Goal: Book appointment/travel/reservation

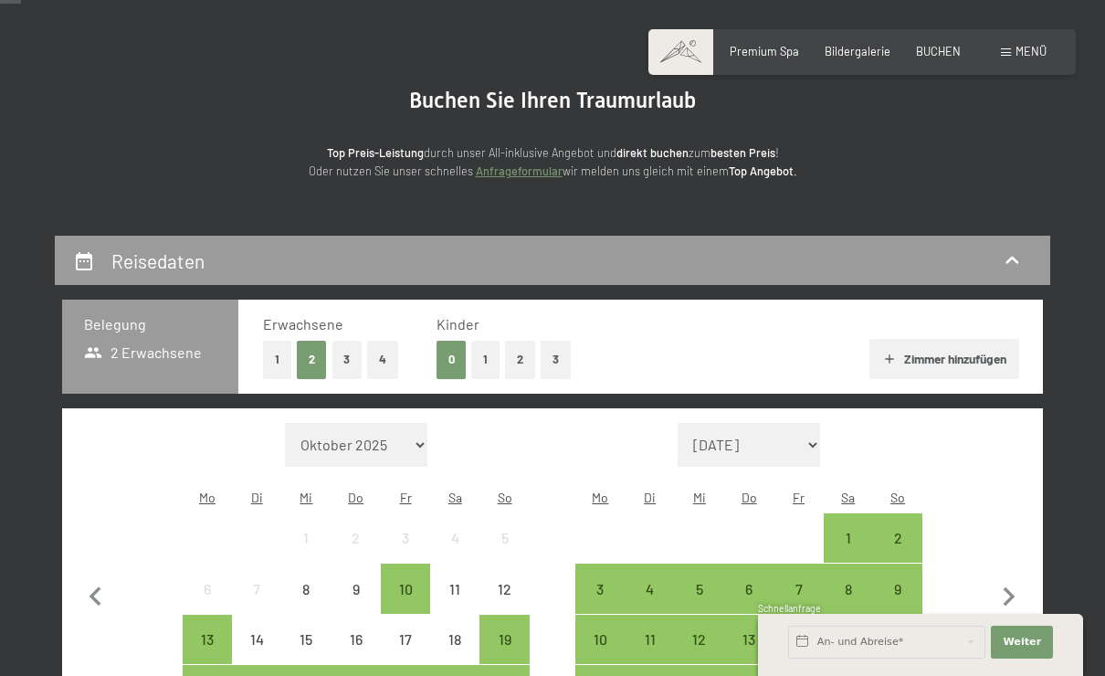
scroll to position [117, 0]
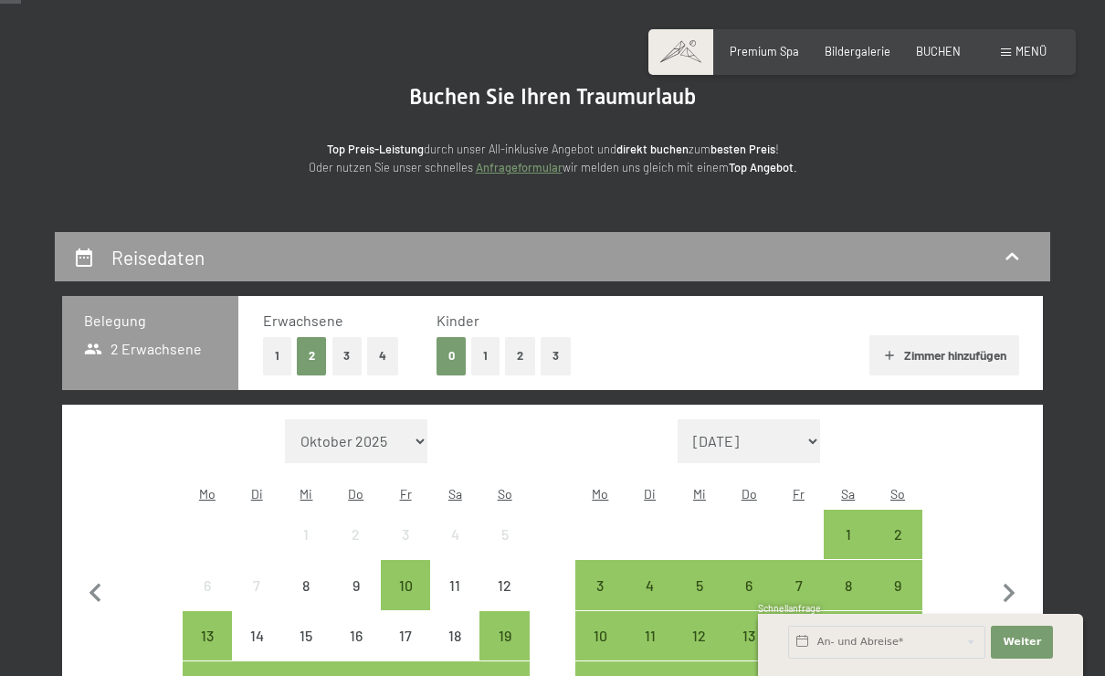
click at [488, 355] on button "1" at bounding box center [485, 355] width 28 height 37
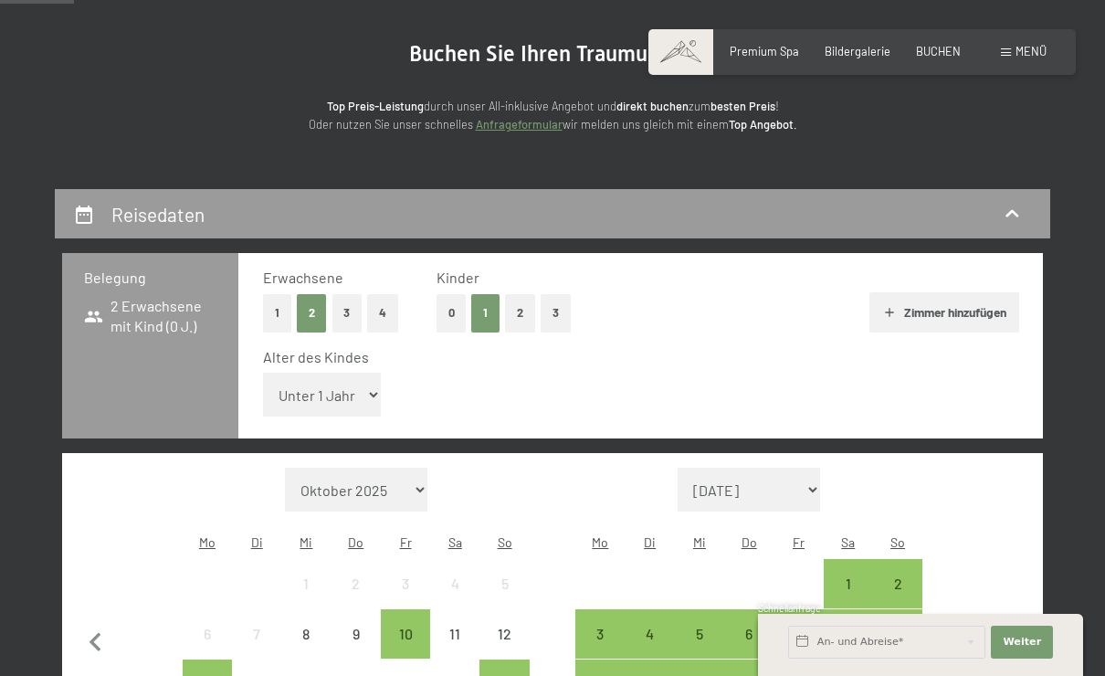
scroll to position [209, 0]
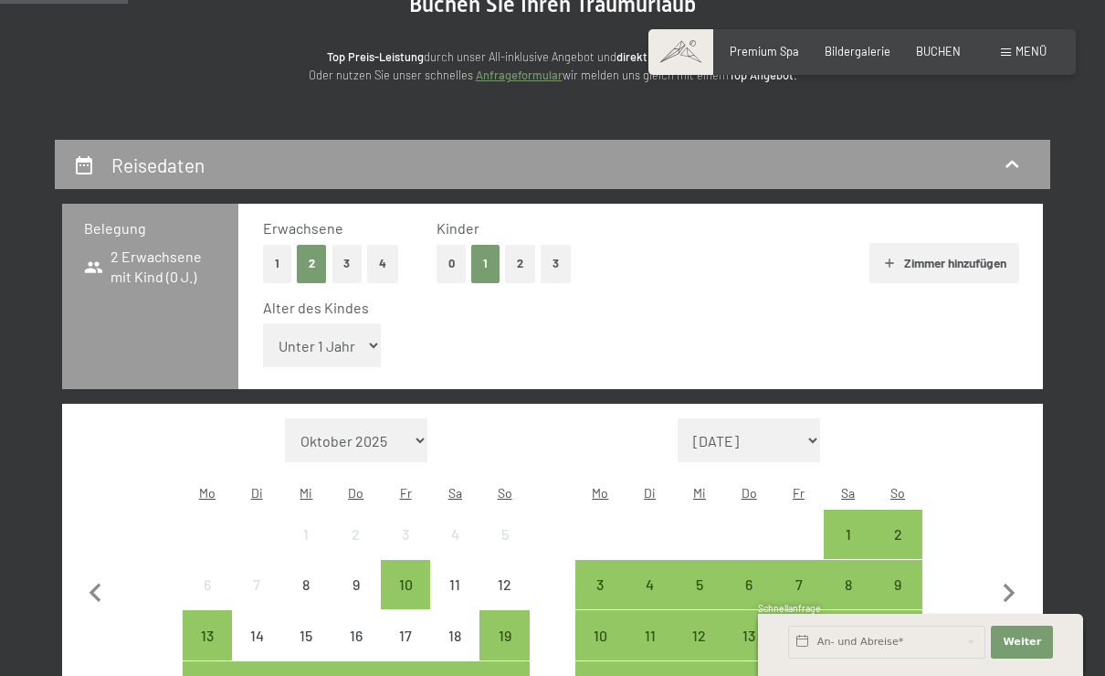
select select "10"
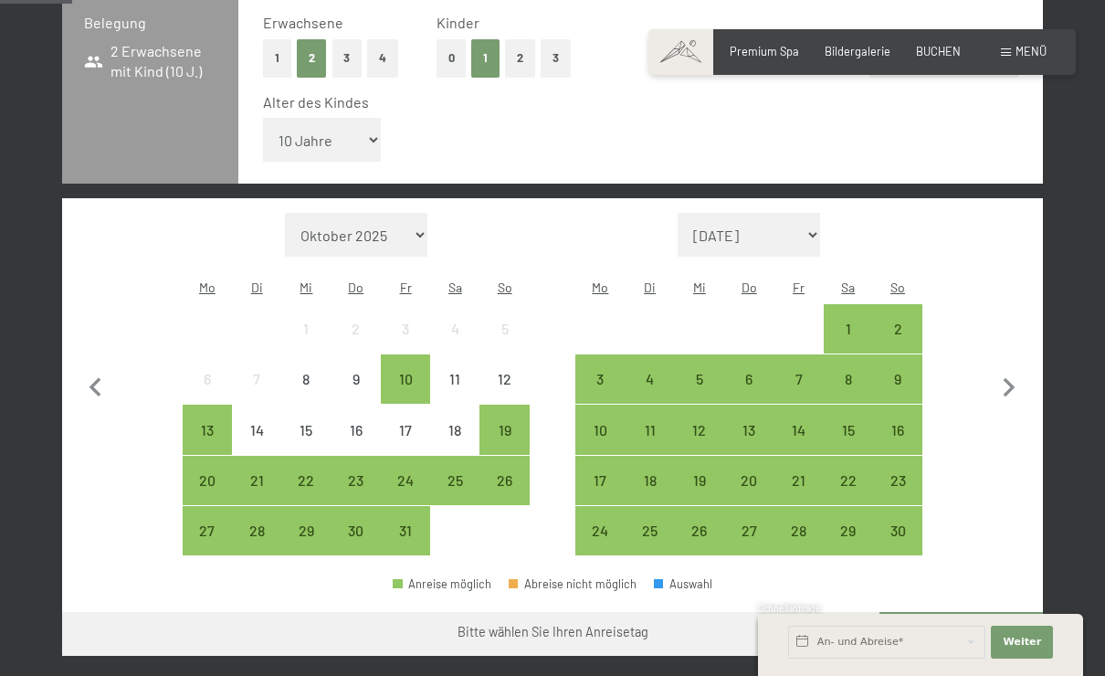
scroll to position [422, 0]
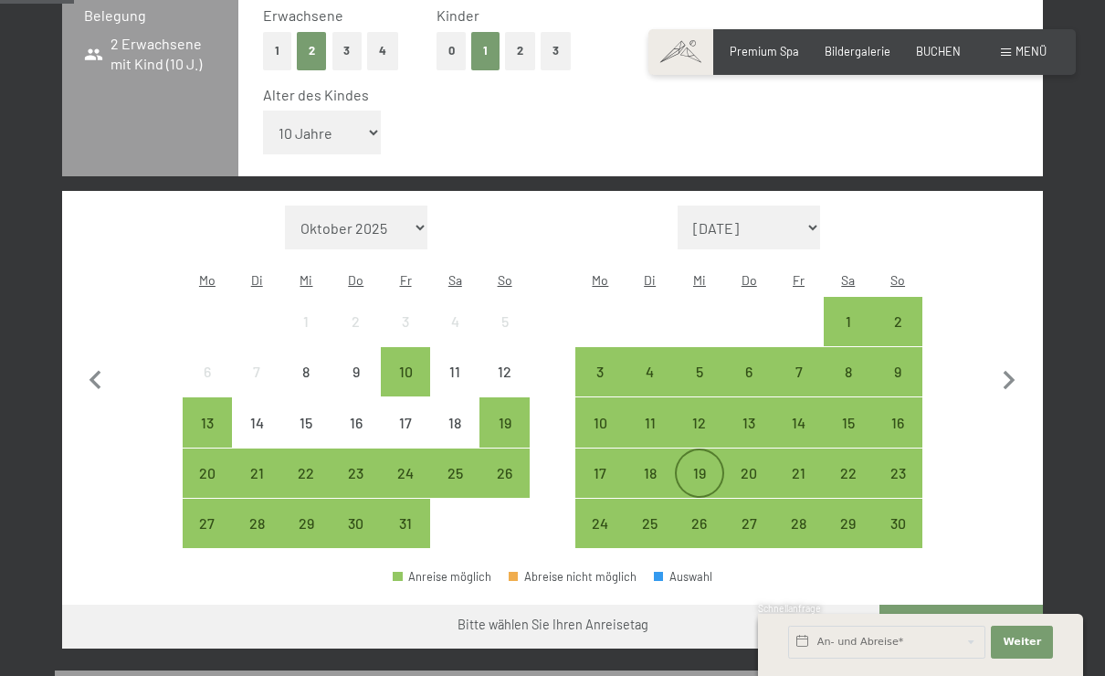
click at [706, 451] on div "19" at bounding box center [700, 473] width 46 height 46
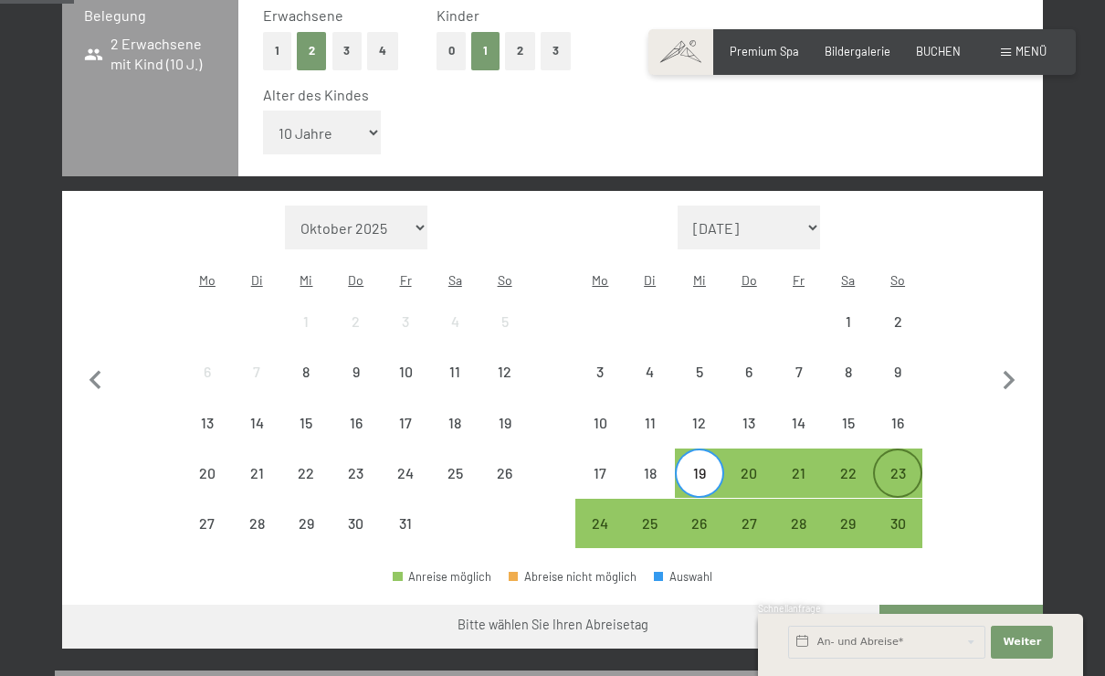
click at [906, 466] on div "23" at bounding box center [898, 489] width 46 height 46
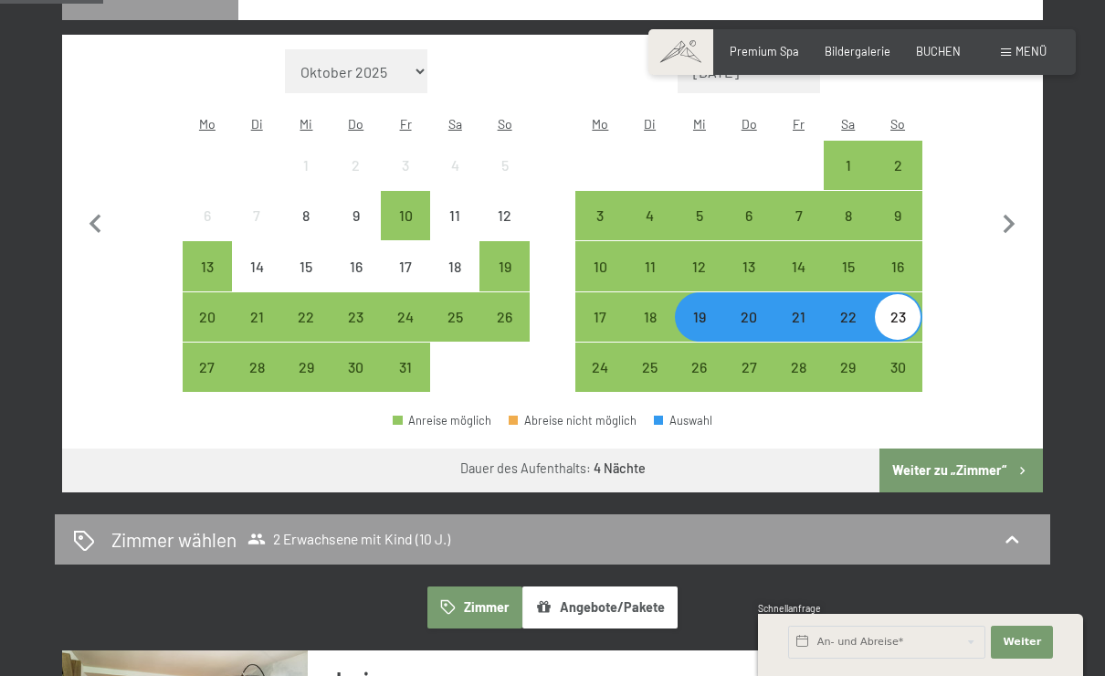
drag, startPoint x: 975, startPoint y: 469, endPoint x: 975, endPoint y: 700, distance: 231.0
click at [975, 469] on button "Weiter zu „Zimmer“" at bounding box center [960, 470] width 163 height 44
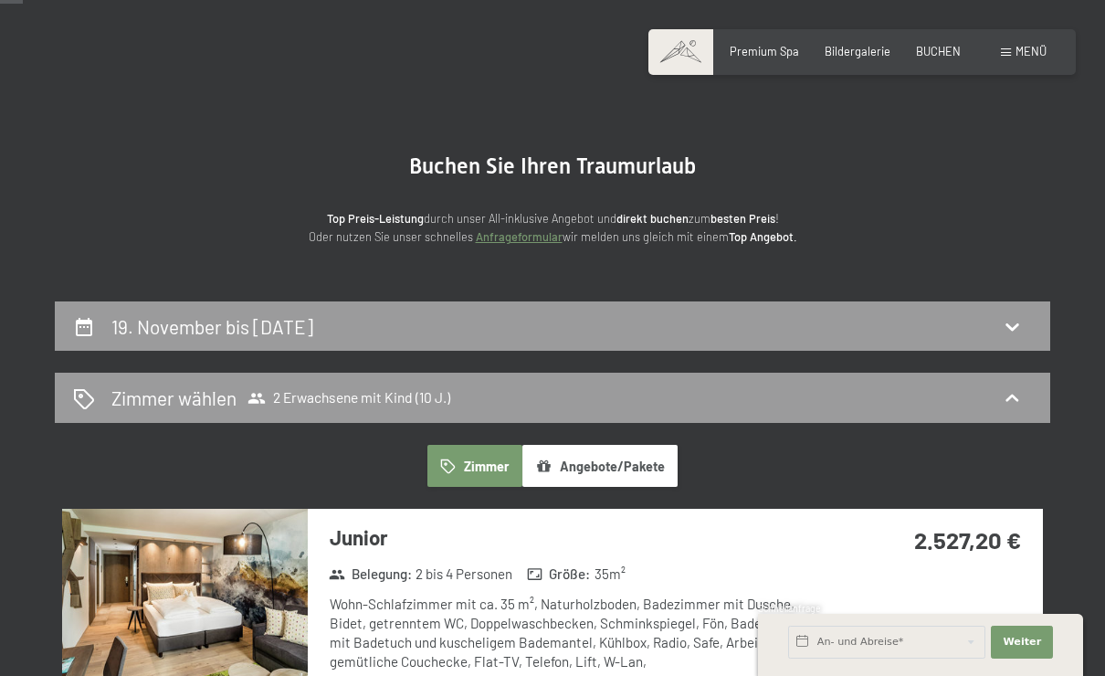
scroll to position [0, 0]
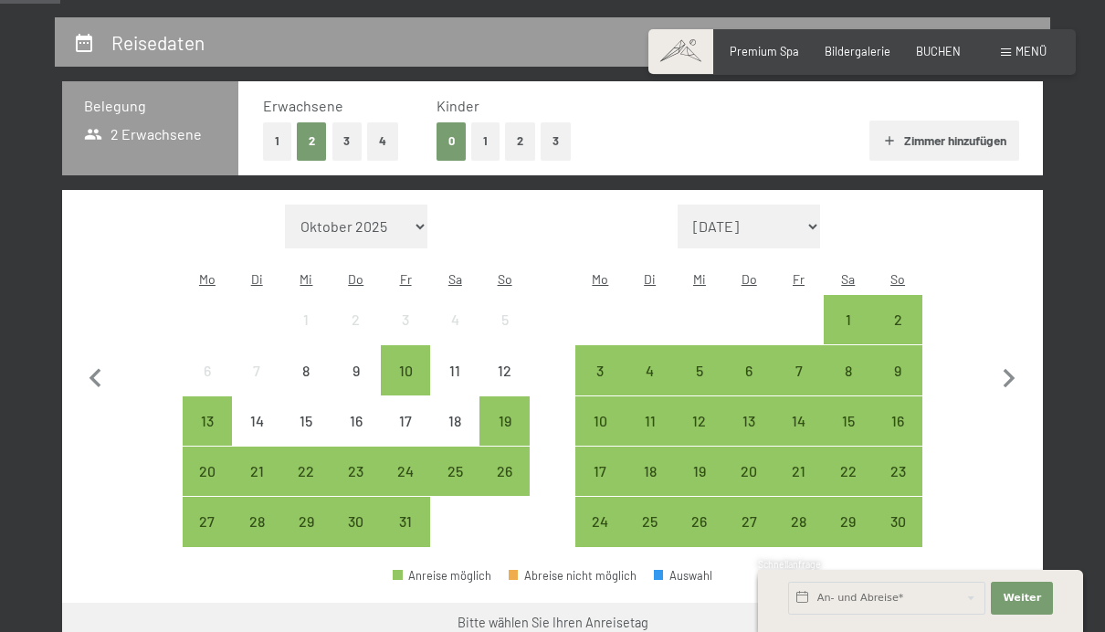
scroll to position [330, 0]
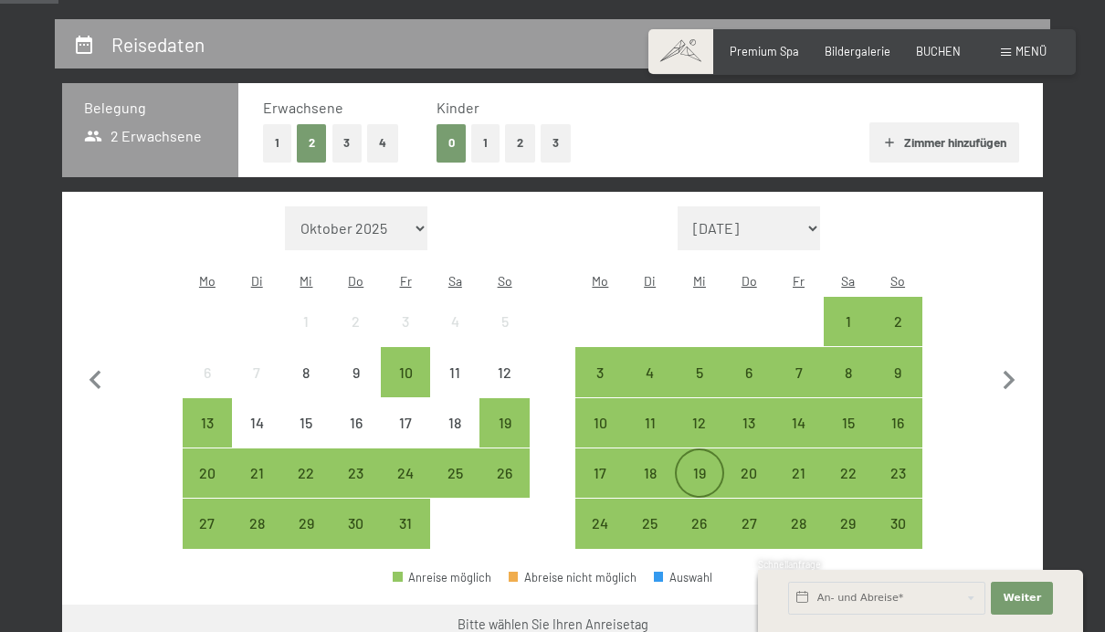
click at [709, 466] on div "19" at bounding box center [700, 489] width 46 height 46
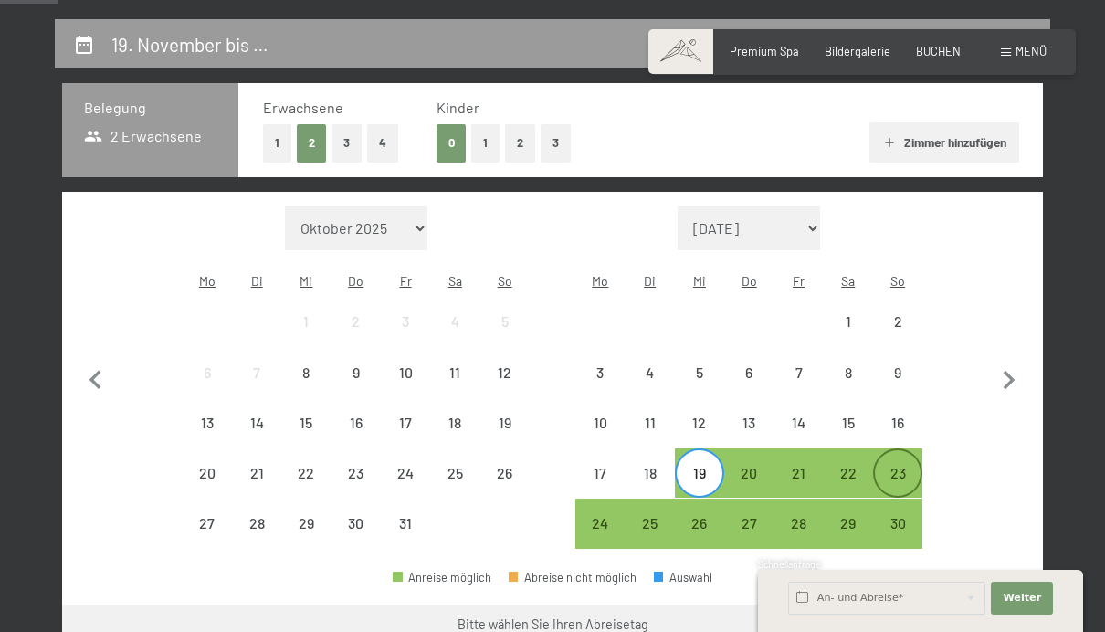
click at [891, 477] on div "23" at bounding box center [898, 489] width 46 height 46
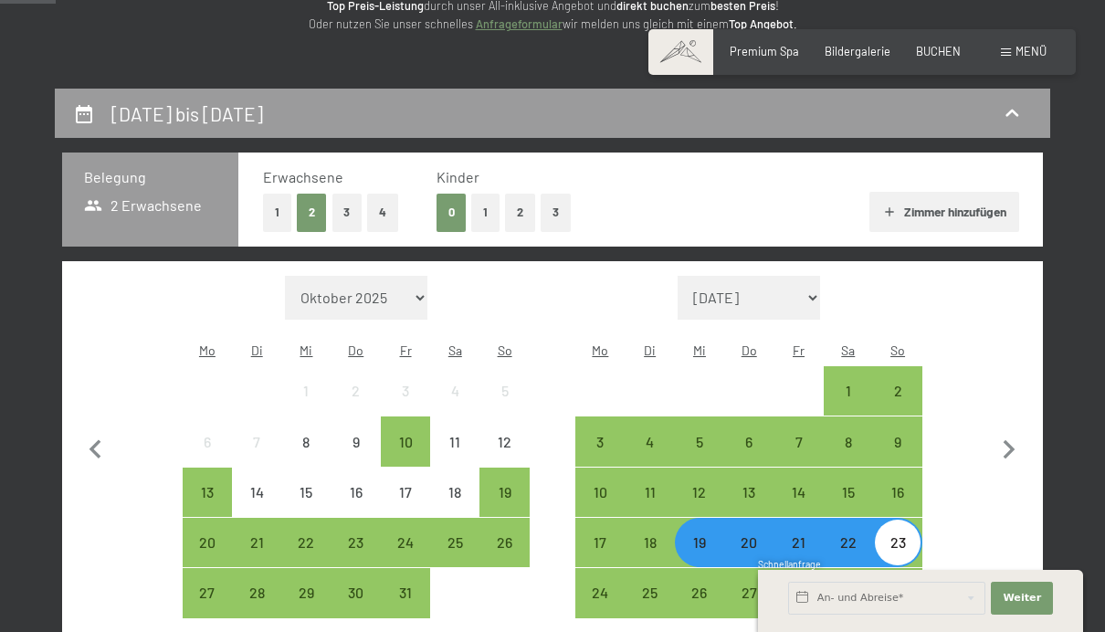
scroll to position [256, 0]
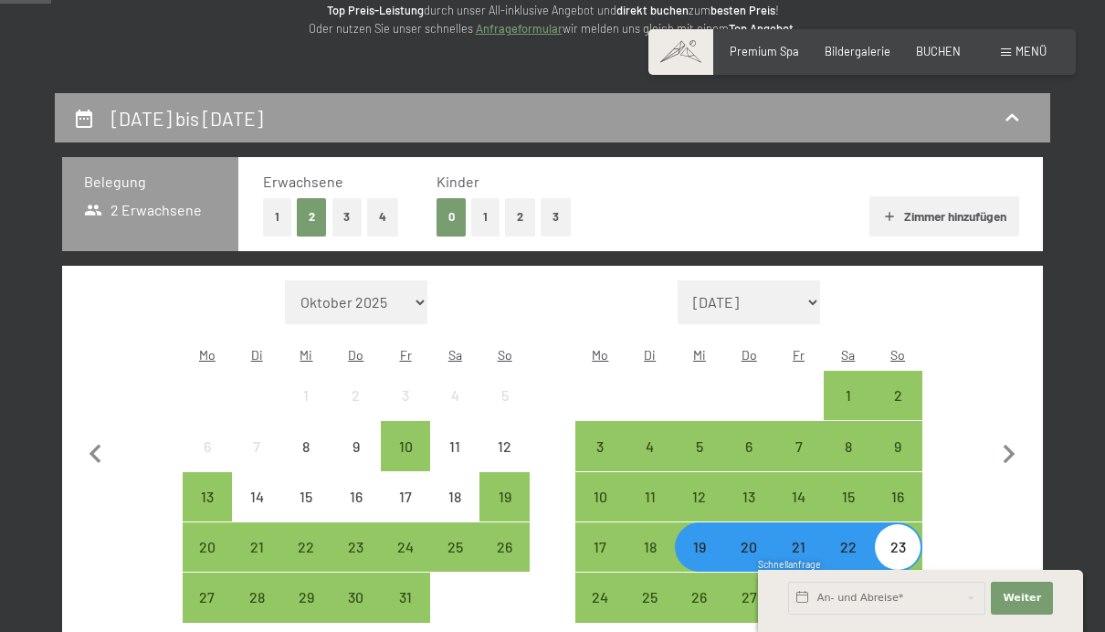
click at [487, 210] on button "1" at bounding box center [485, 216] width 28 height 37
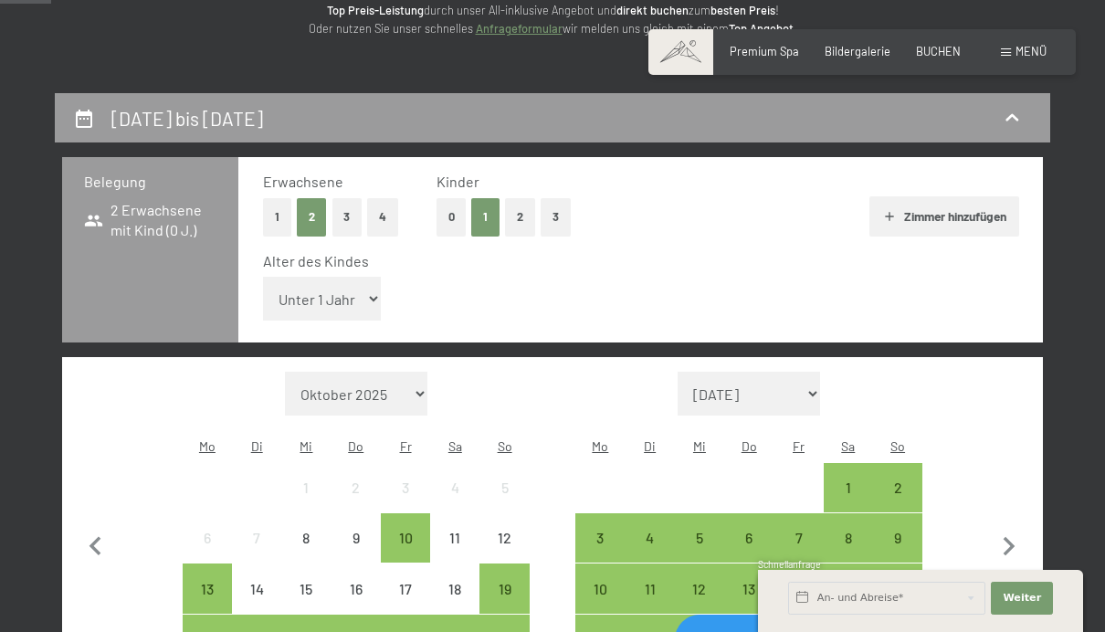
select select "10"
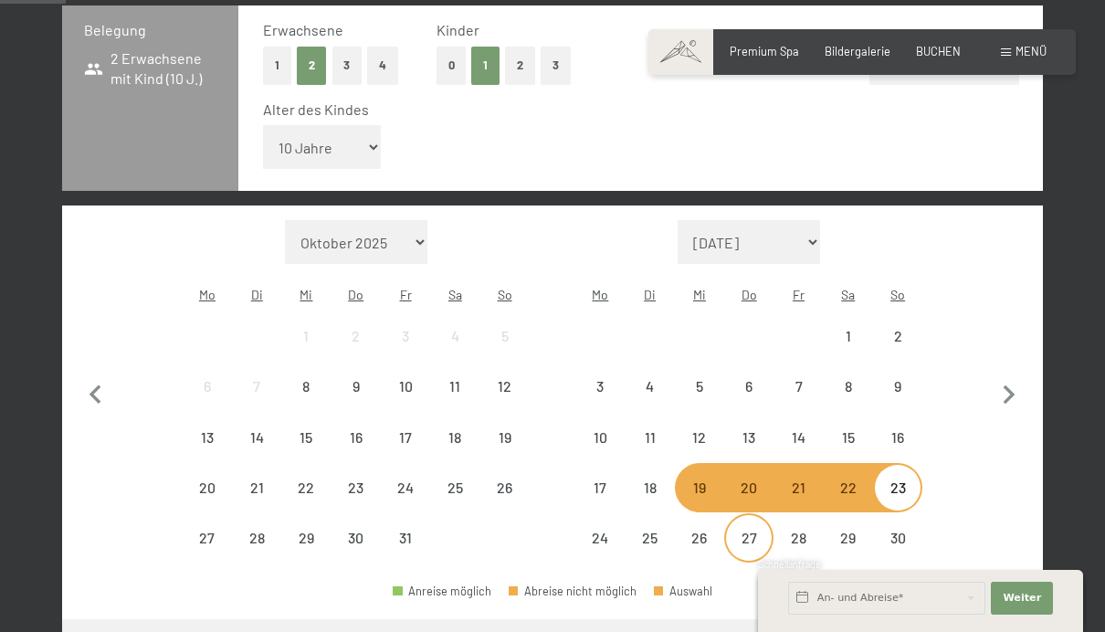
scroll to position [436, 0]
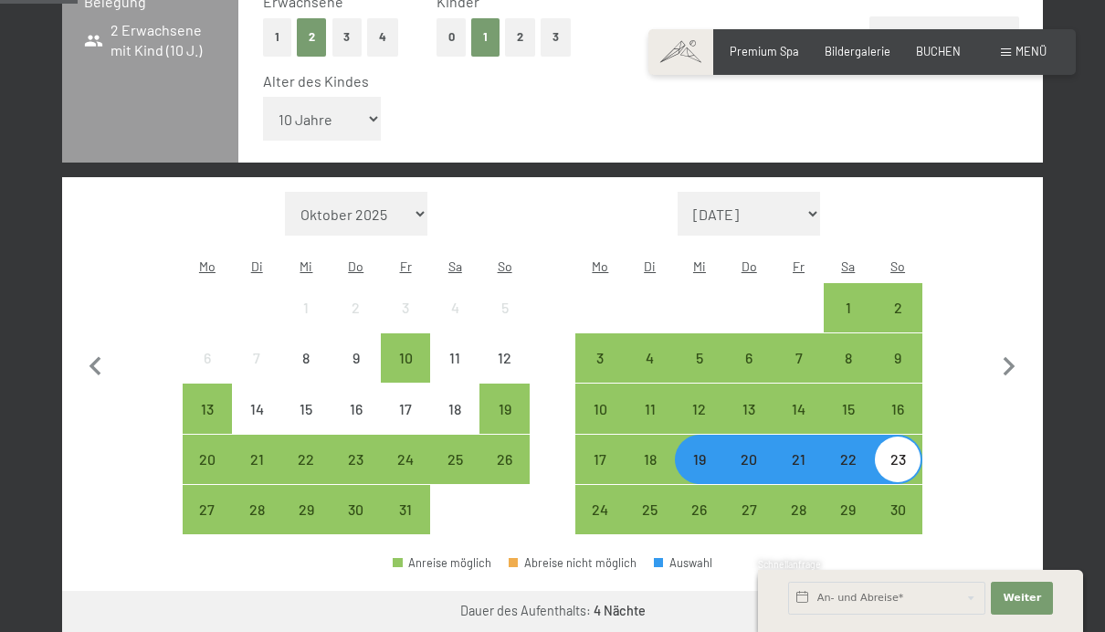
drag, startPoint x: 916, startPoint y: 605, endPoint x: 916, endPoint y: 693, distance: 88.6
click at [916, 605] on button "Weiter zu „Zimmer“" at bounding box center [960, 613] width 163 height 44
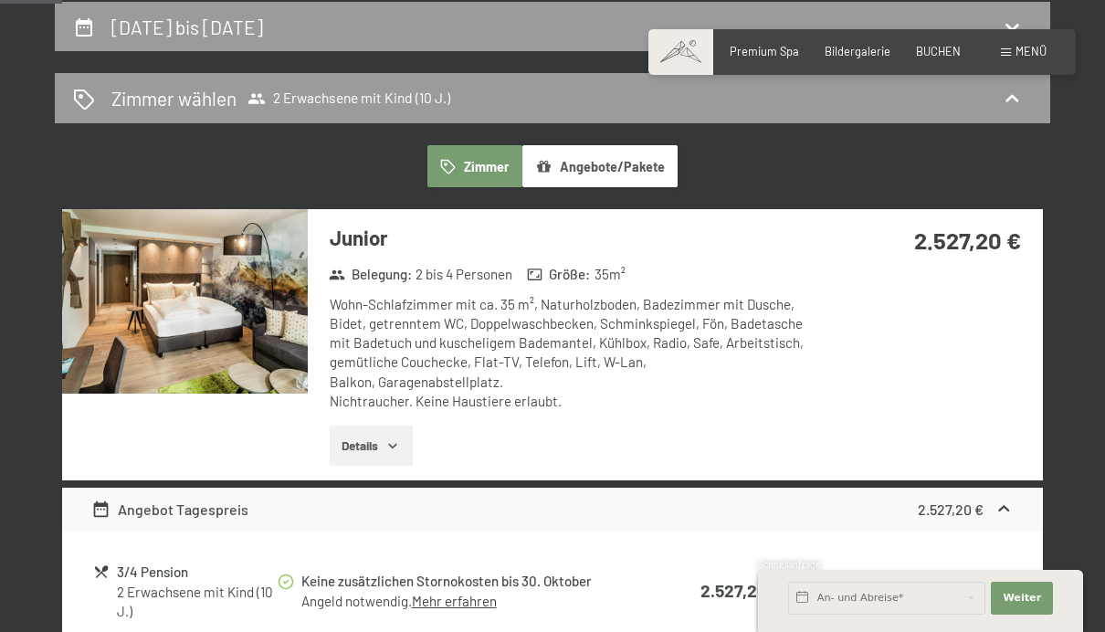
scroll to position [384, 0]
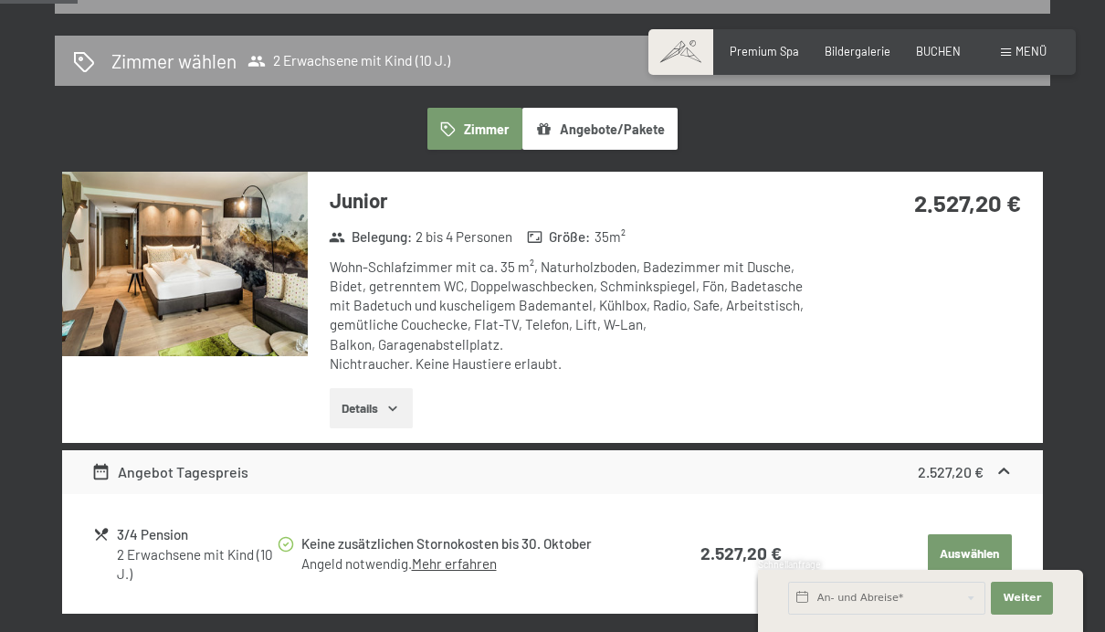
click at [490, 555] on link "Mehr erfahren" at bounding box center [454, 563] width 85 height 16
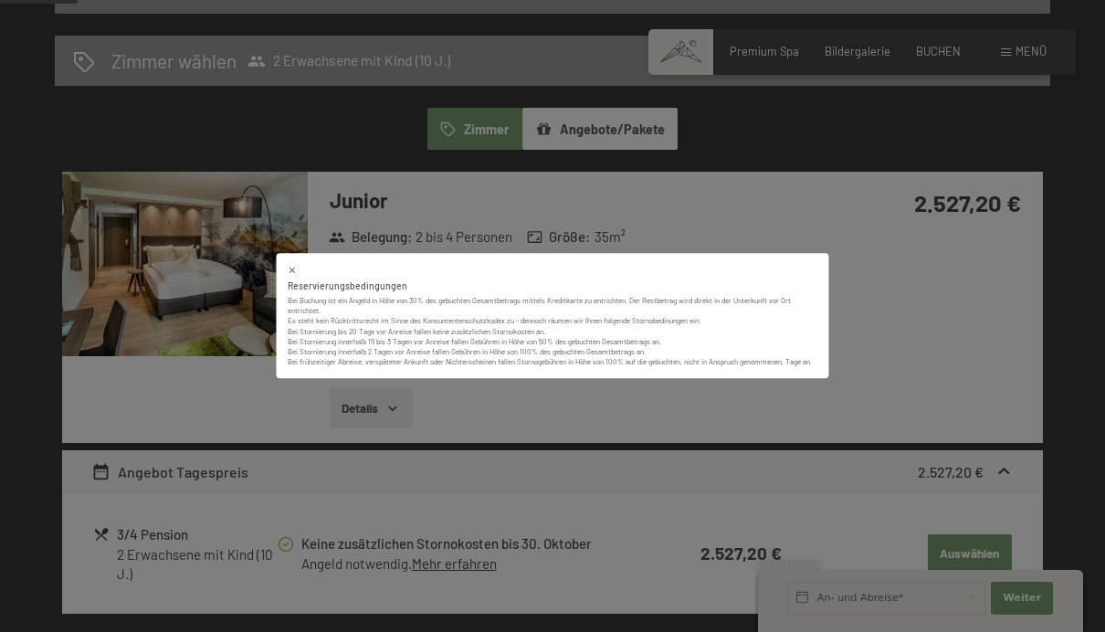
click at [599, 471] on div "Reservierungsbedingungen Bei Buchung ist ein Angeld in Höhe von 30% des gebucht…" at bounding box center [552, 316] width 1105 height 632
click at [645, 368] on p "Es steht kein Rücktrittsrecht im Sinne des Konsumentenschutzkodex zu - dennoch …" at bounding box center [553, 342] width 531 height 51
click at [290, 275] on icon at bounding box center [293, 270] width 10 height 10
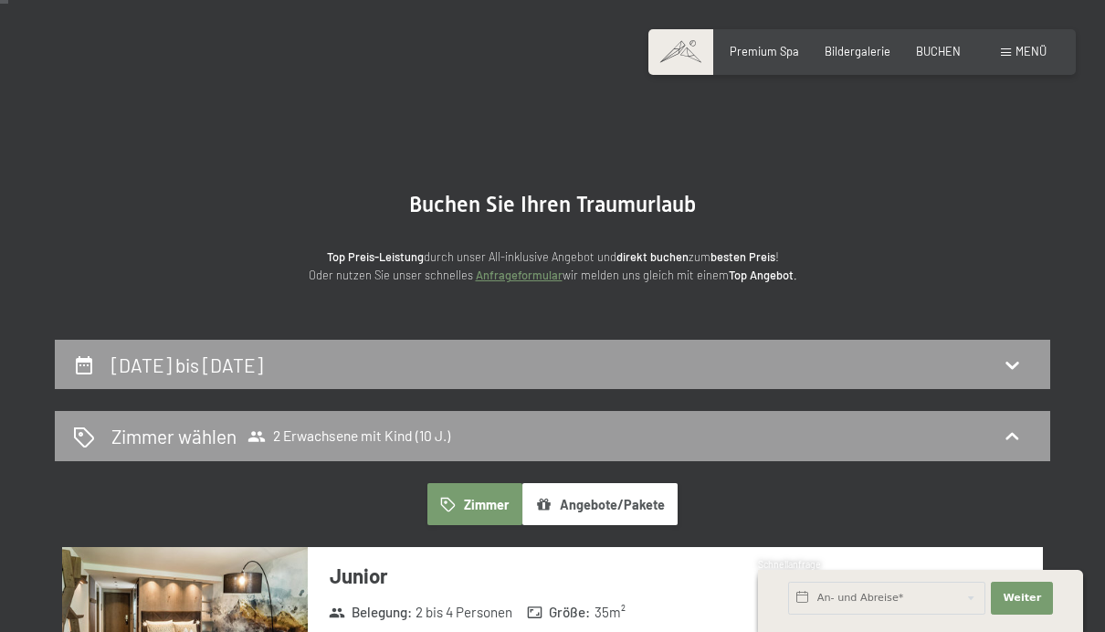
scroll to position [0, 0]
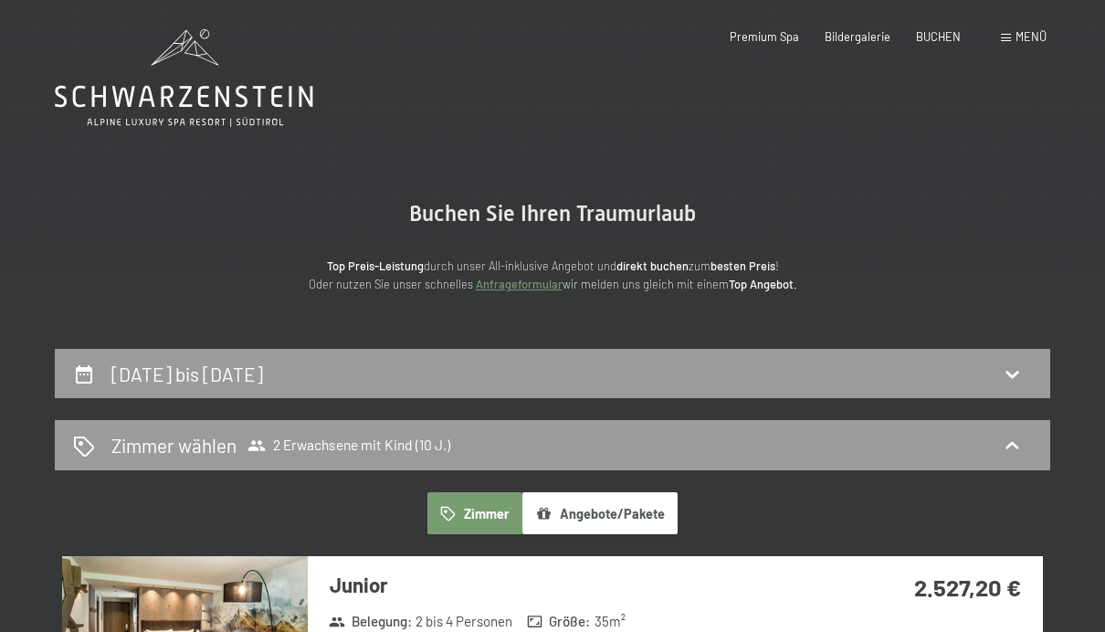
click at [177, 61] on icon at bounding box center [184, 78] width 258 height 98
